Goal: Task Accomplishment & Management: Manage account settings

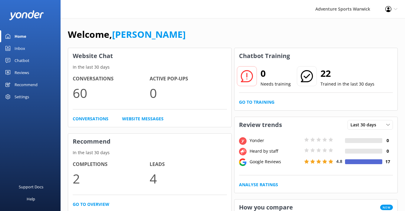
click at [19, 48] on div "Inbox" at bounding box center [20, 48] width 11 height 12
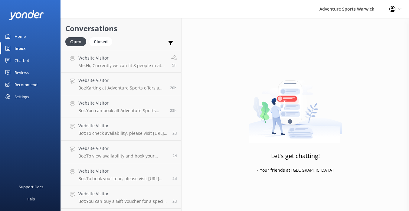
click at [23, 35] on div "Home" at bounding box center [20, 36] width 11 height 12
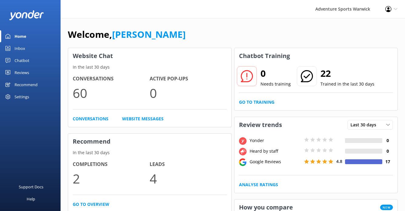
click at [25, 72] on div "Reviews" at bounding box center [22, 73] width 15 height 12
